Goal: Information Seeking & Learning: Learn about a topic

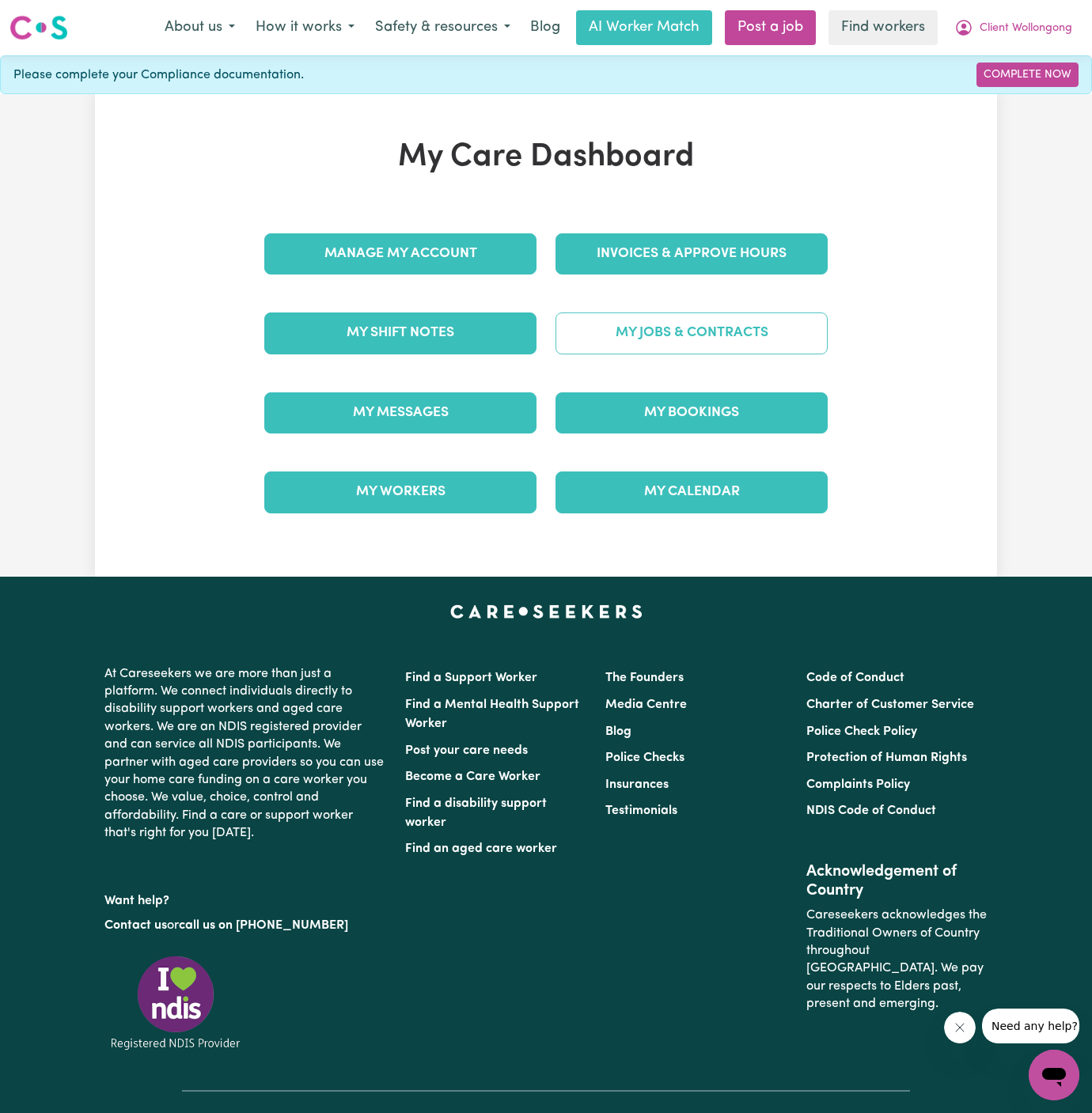
click at [695, 326] on link "My Jobs & Contracts" at bounding box center [691, 333] width 272 height 41
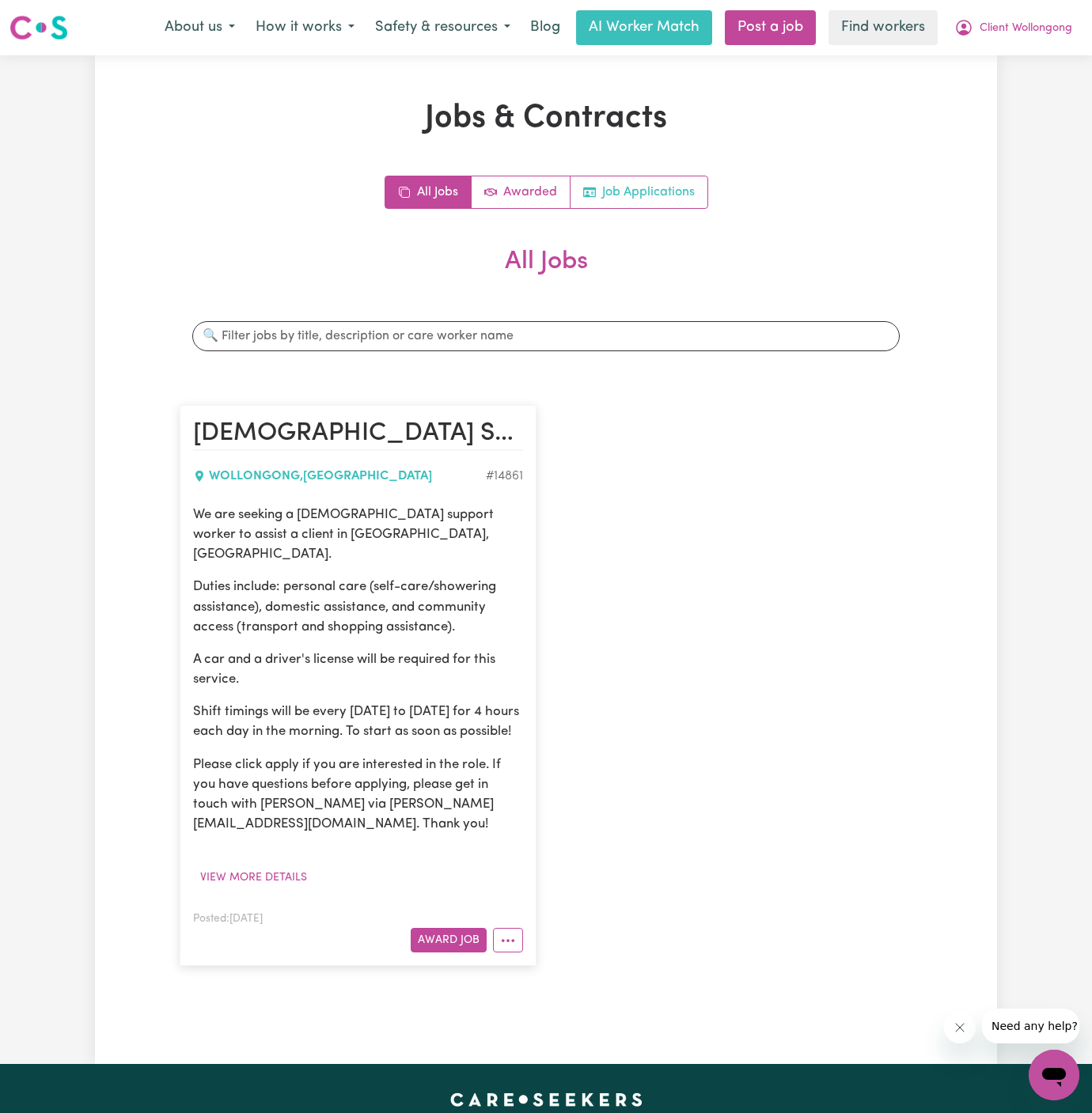
click at [667, 206] on link "Job Applications" at bounding box center [638, 192] width 136 height 31
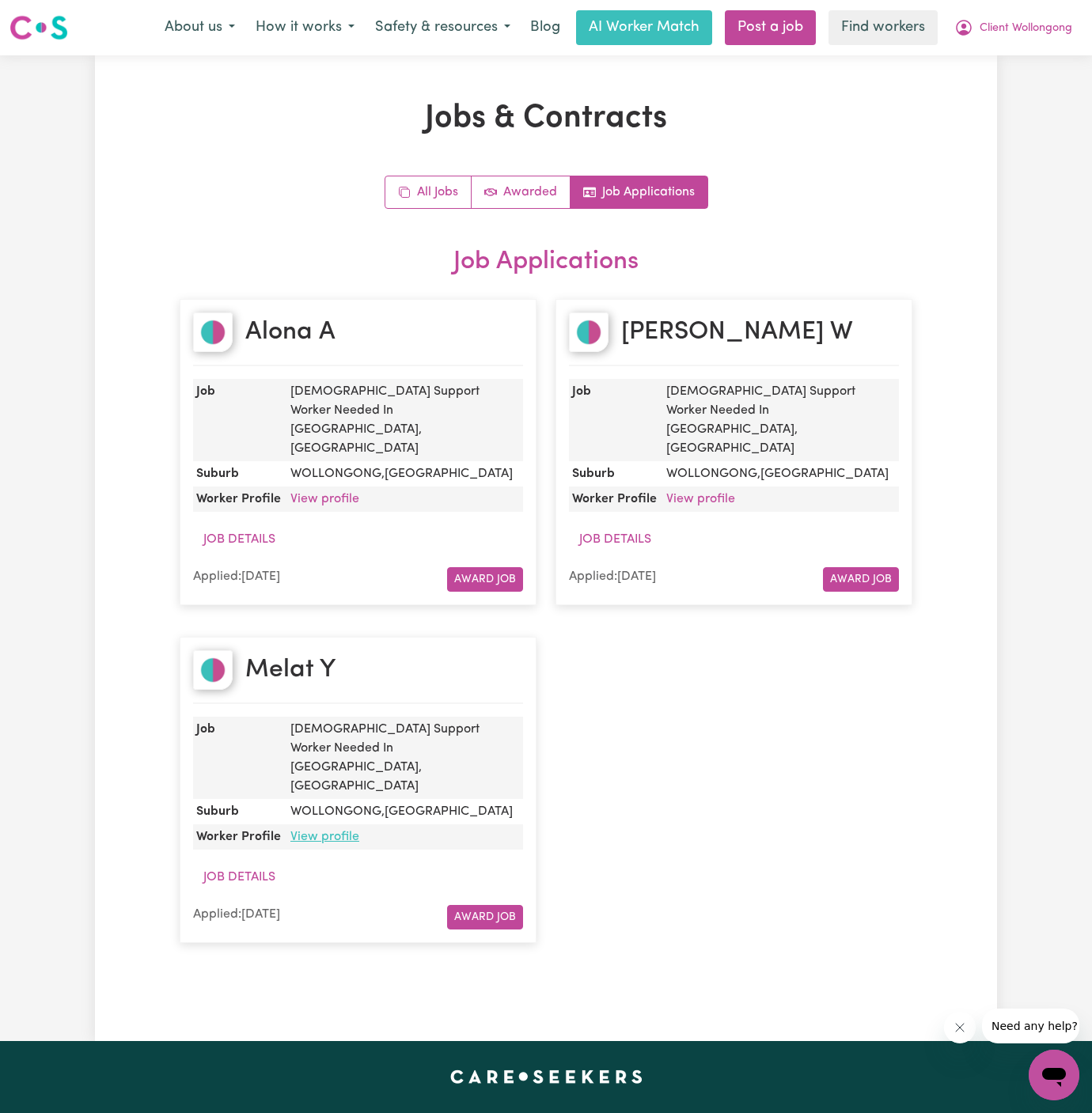
click at [324, 830] on link "View profile" at bounding box center [324, 837] width 69 height 12
click at [350, 331] on div "Alona A" at bounding box center [358, 339] width 330 height 54
copy h2 "Alona A"
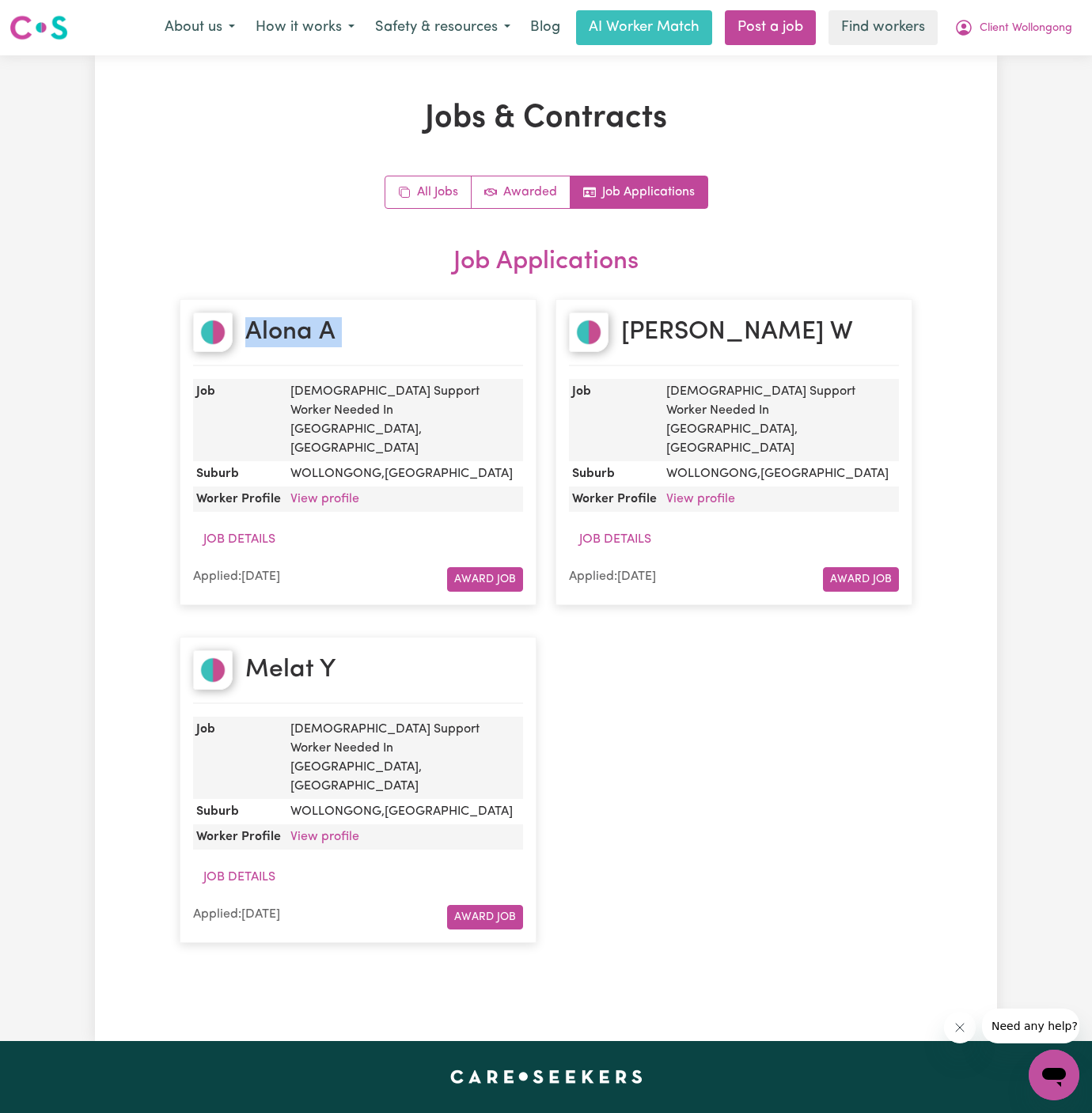
click at [671, 324] on h2 "Katherine W" at bounding box center [737, 333] width 232 height 30
copy h2 "Katherine W"
click at [699, 493] on link "View profile" at bounding box center [700, 499] width 69 height 12
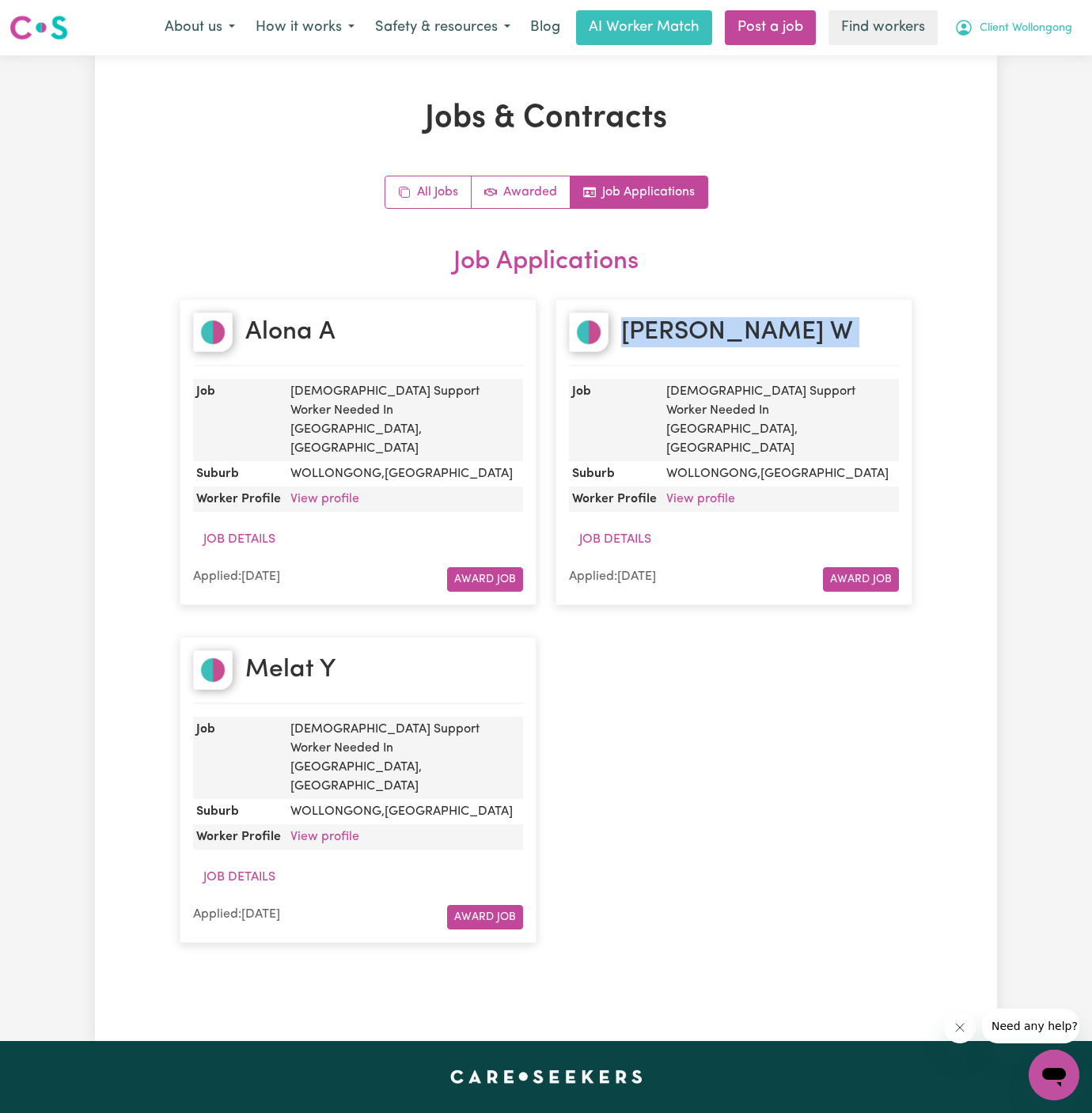
click at [1046, 26] on span "Client Wollongong" at bounding box center [1026, 29] width 93 height 18
click at [1019, 94] on link "Logout" at bounding box center [1019, 91] width 125 height 30
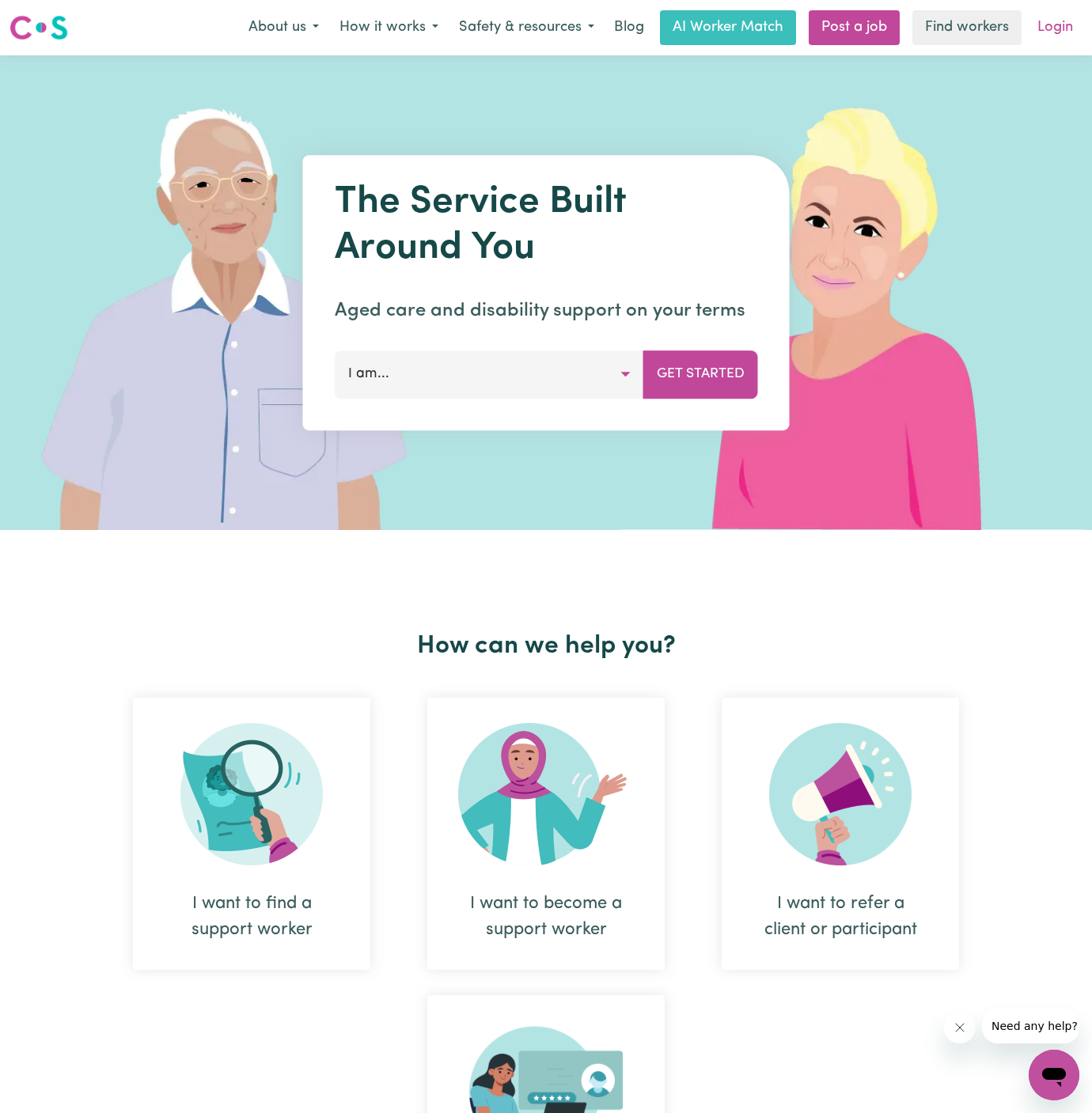
click at [1031, 38] on link "Login" at bounding box center [1055, 28] width 54 height 35
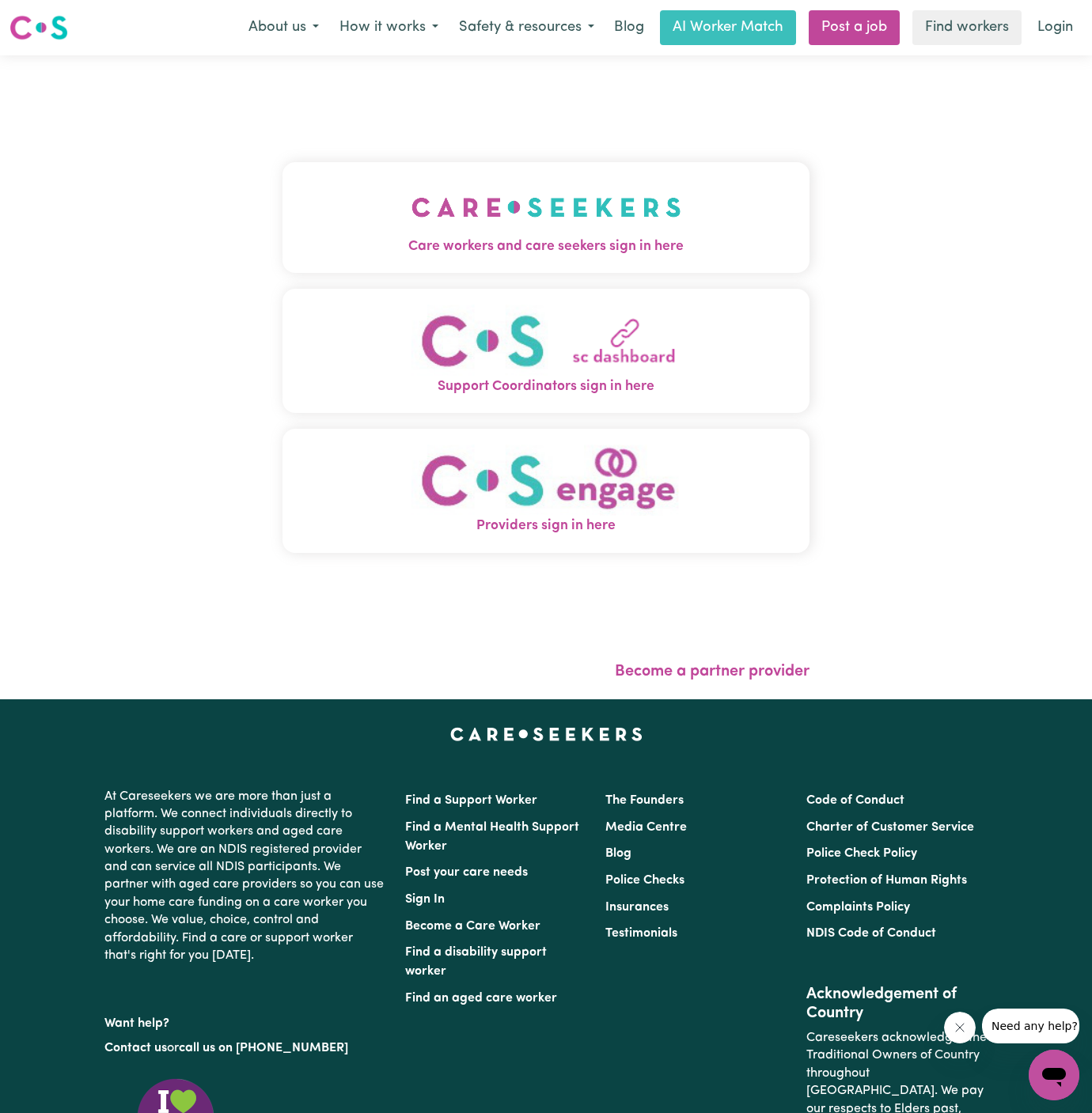
click at [598, 261] on button "Care workers and care seekers sign in here" at bounding box center [546, 218] width 527 height 111
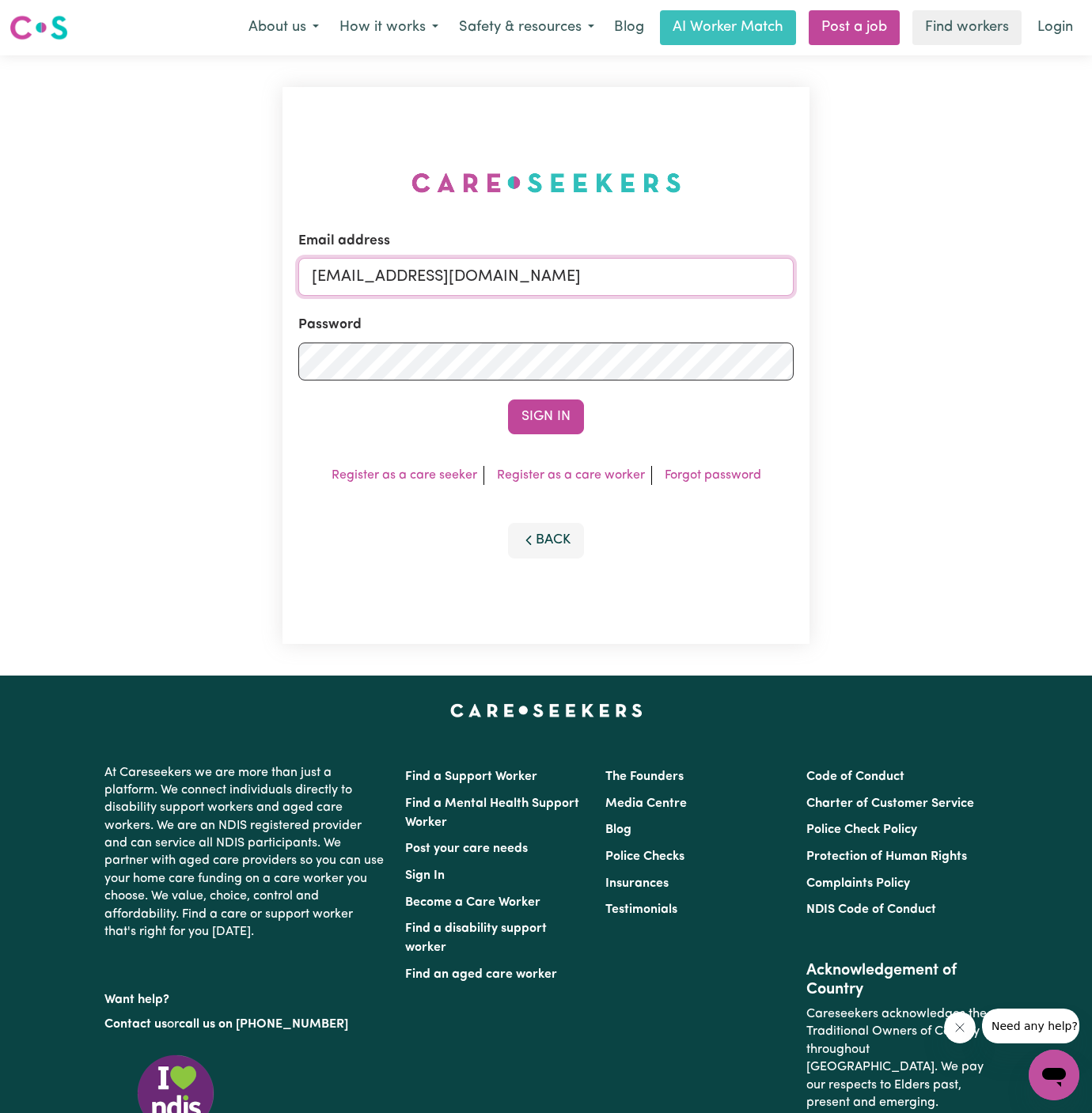
drag, startPoint x: 694, startPoint y: 282, endPoint x: 543, endPoint y: 284, distance: 151.0
click at [543, 284] on input "superuser~JoanStIvesKNC@careseekers.com.au" at bounding box center [545, 276] width 495 height 38
drag, startPoint x: 393, startPoint y: 276, endPoint x: 1052, endPoint y: 283, distance: 659.0
click at [1052, 283] on div "Email address superuser~JoanStIvesKNC@careseekers.com.au Password Sign In Regis…" at bounding box center [546, 365] width 1092 height 620
paste input "darcystowe@outlook.com"
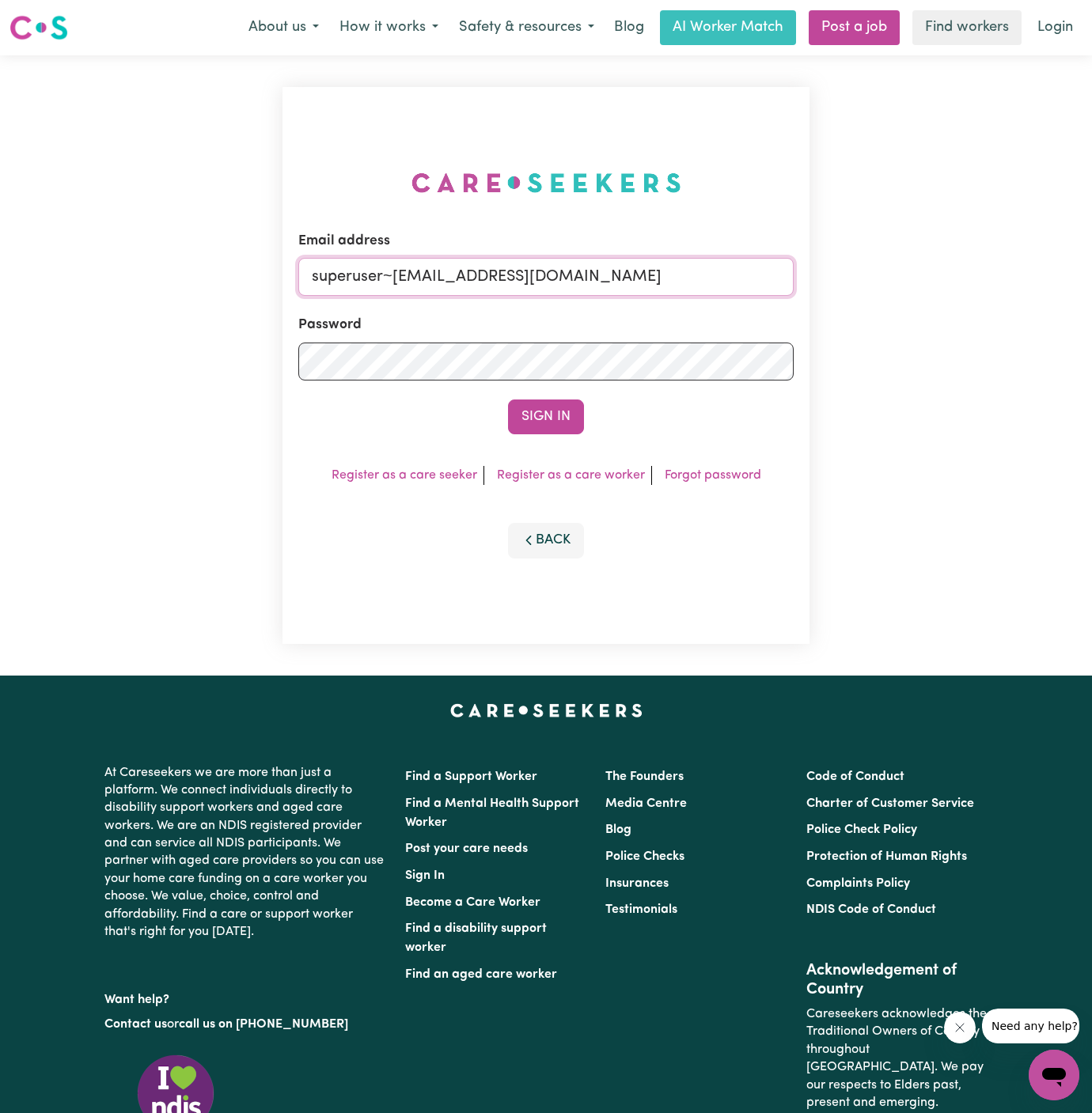
type input "superuser~darcystowe@outlook.com"
click at [508, 400] on button "Sign In" at bounding box center [545, 416] width 76 height 35
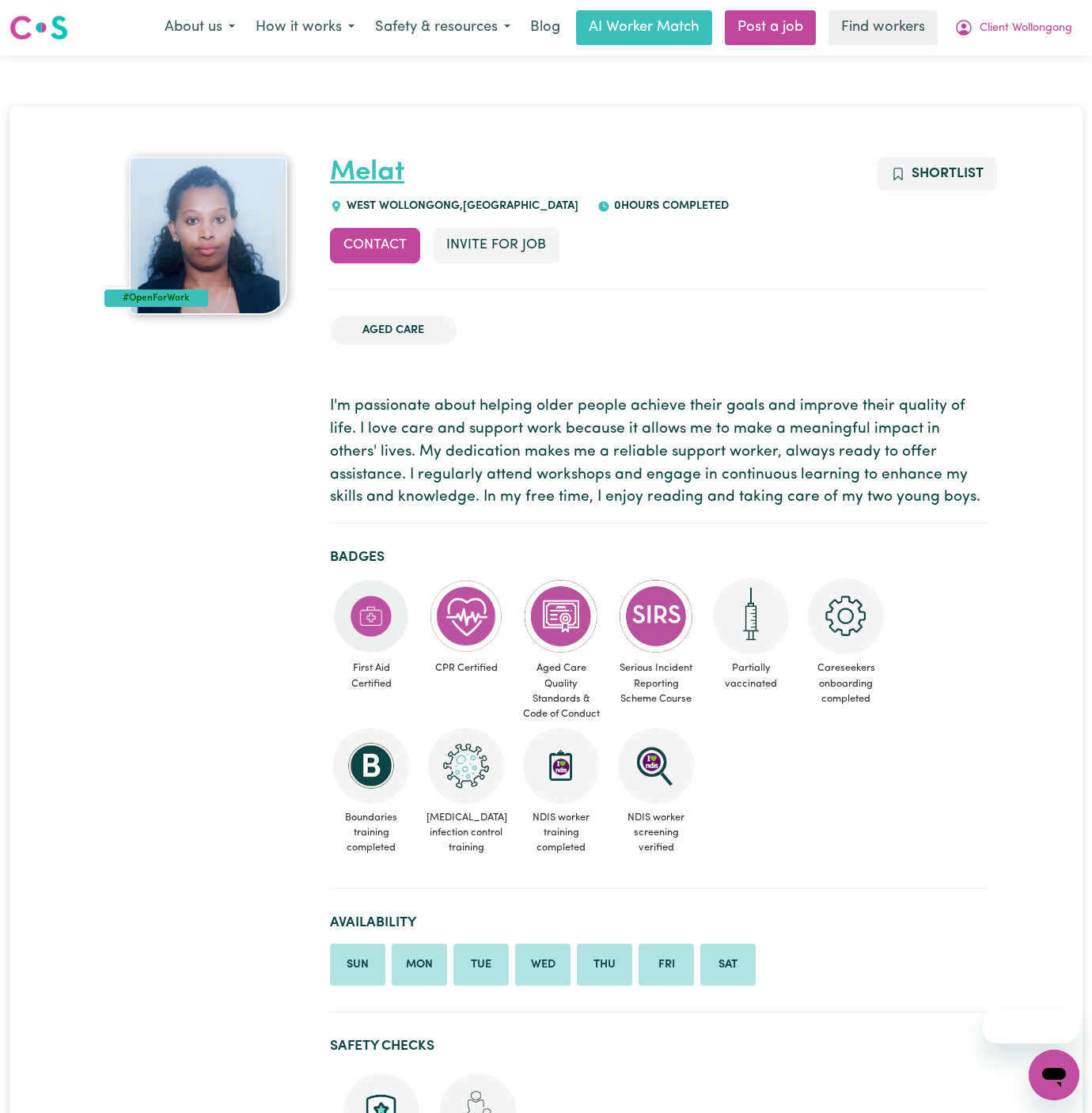
click at [356, 174] on link "Melat" at bounding box center [367, 172] width 74 height 28
click at [400, 177] on link "Melat" at bounding box center [367, 172] width 74 height 28
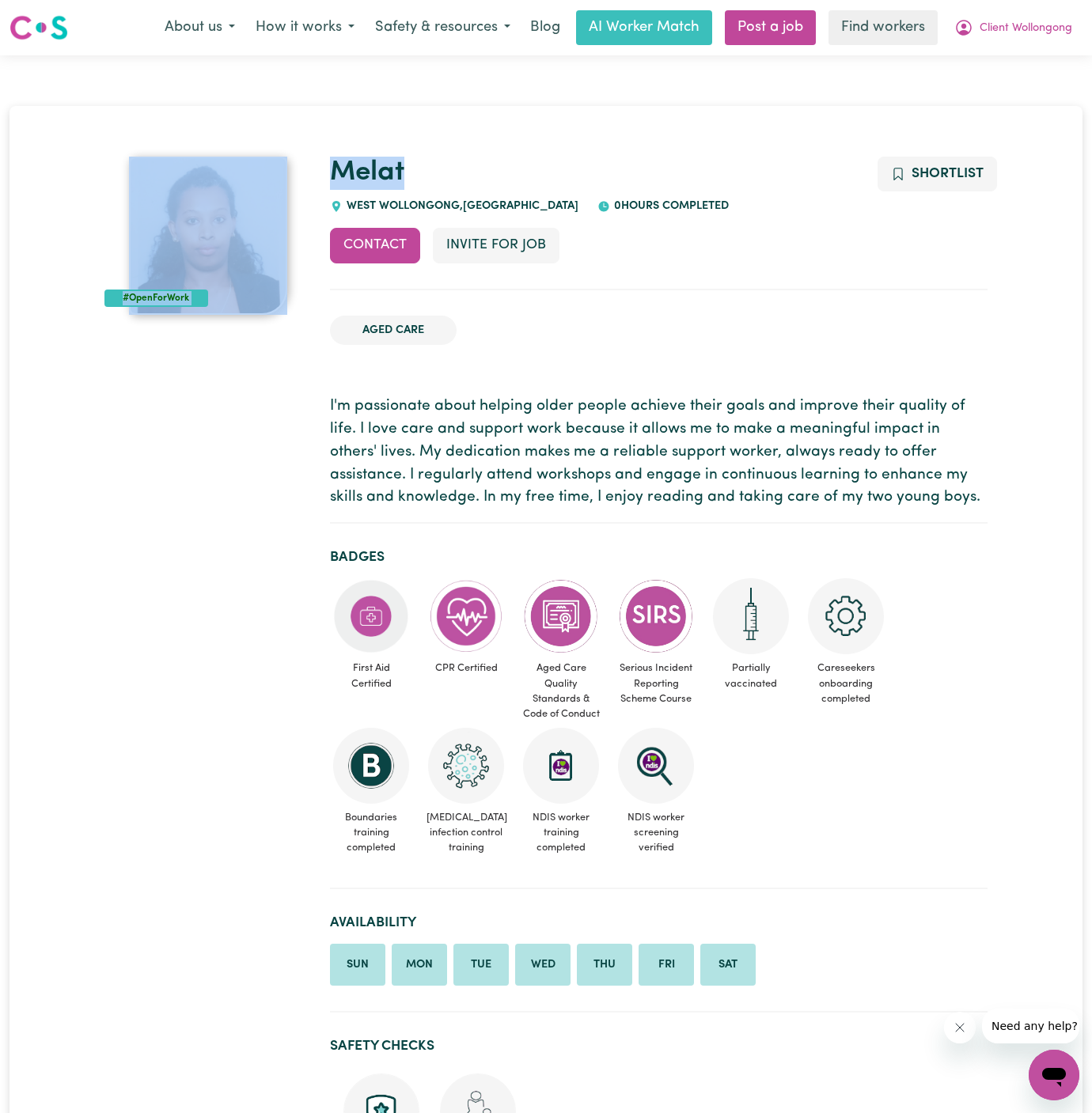
drag, startPoint x: 449, startPoint y: 177, endPoint x: 310, endPoint y: 177, distance: 139.0
copy div "#OpenForWork Melat"
